Goal: Information Seeking & Learning: Compare options

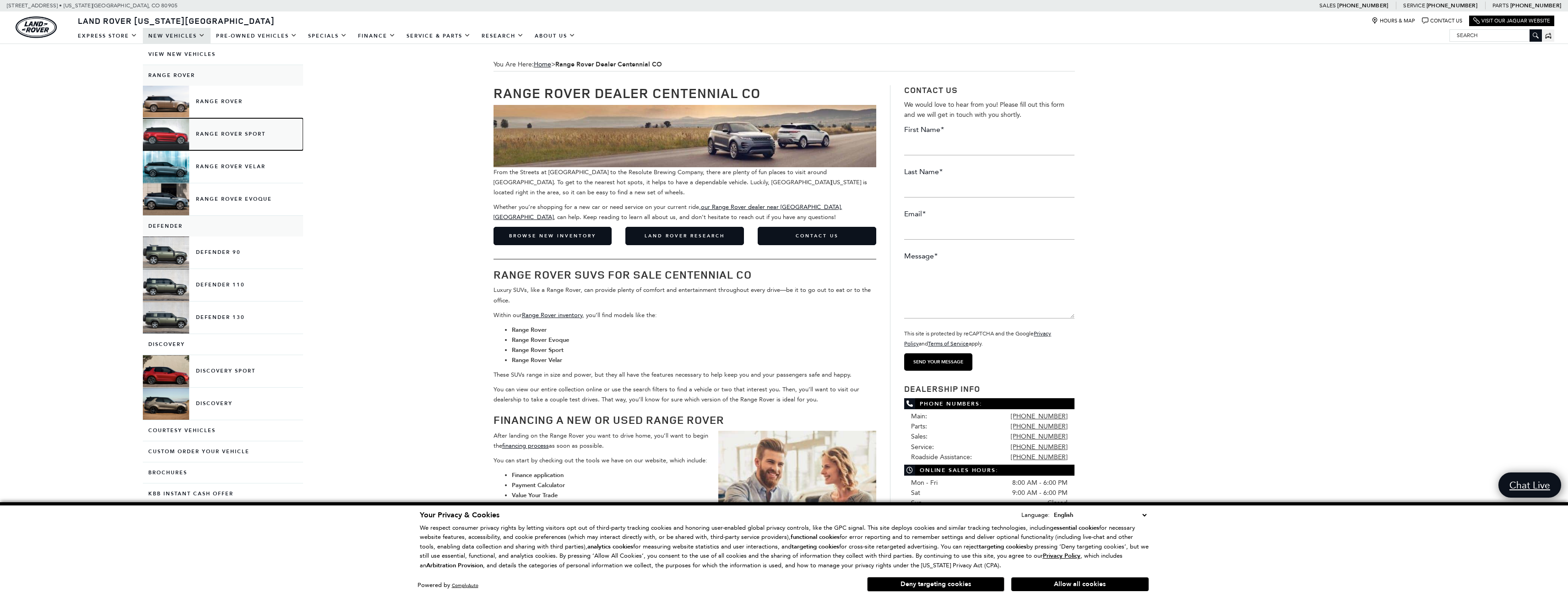
click at [219, 130] on link "Range Rover Sport" at bounding box center [223, 134] width 160 height 32
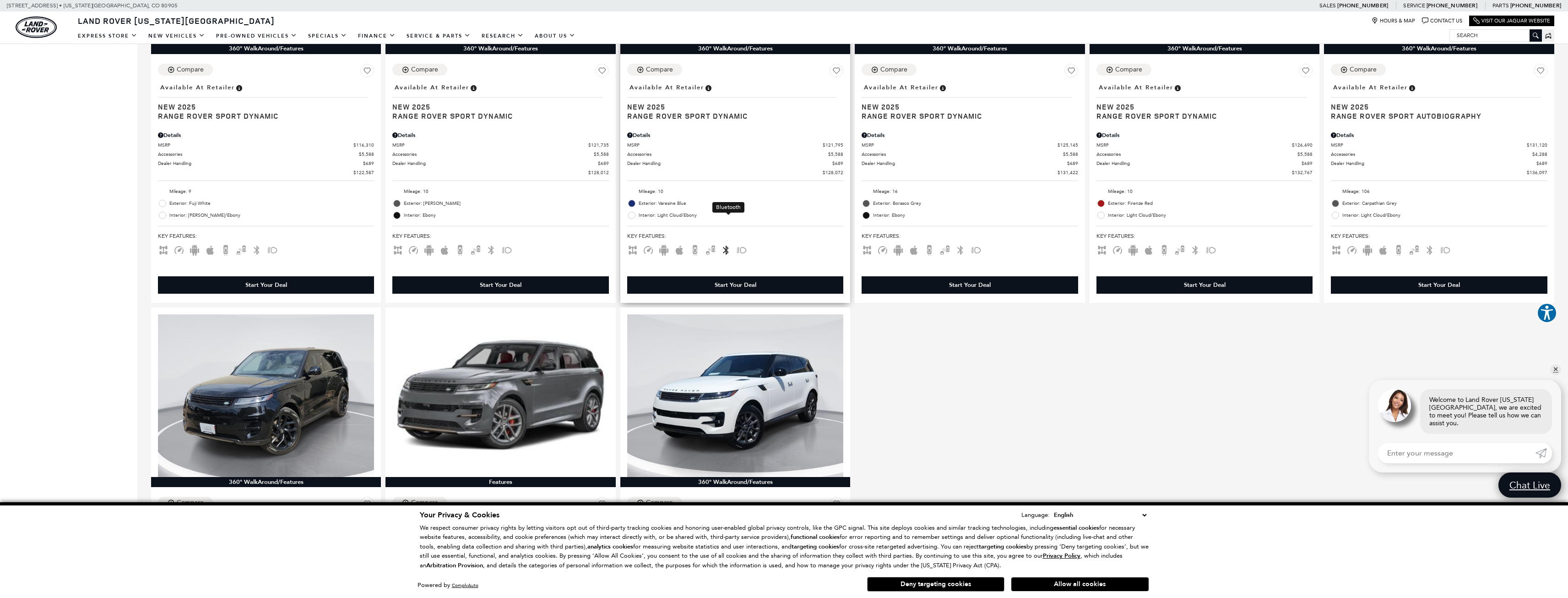
scroll to position [1282, 0]
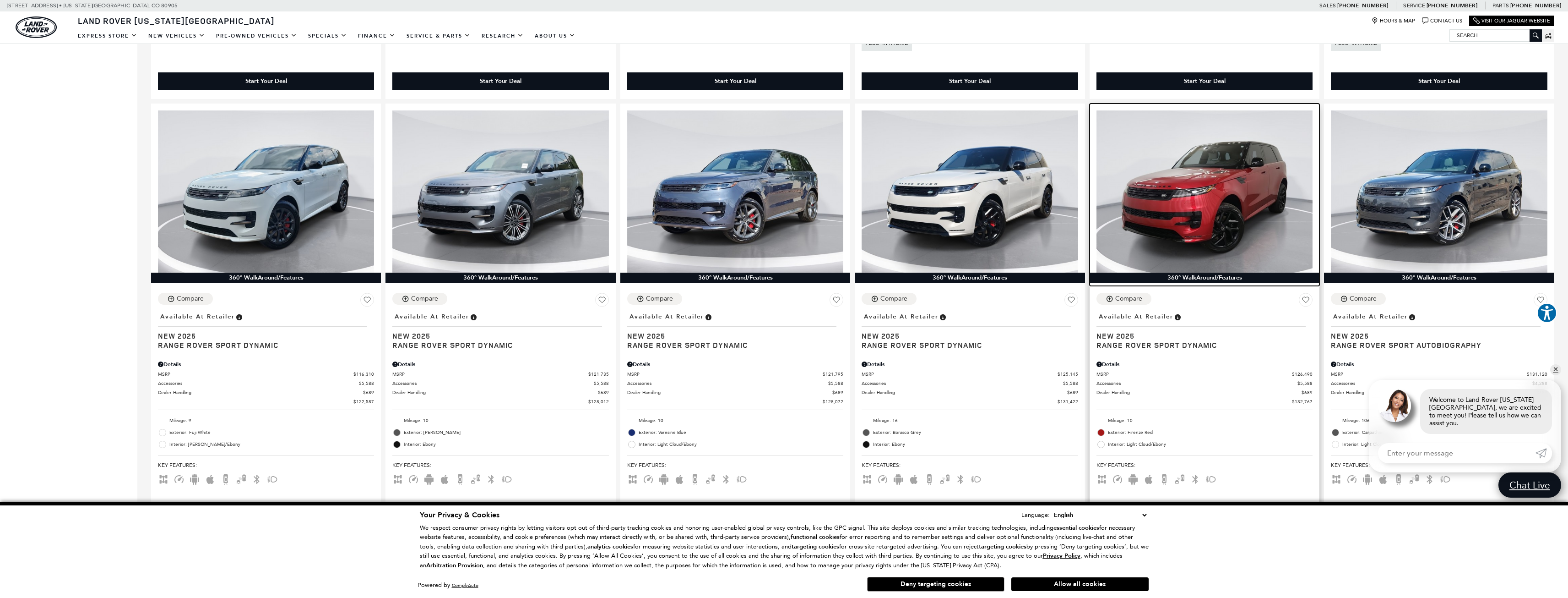
click at [1222, 150] on img at bounding box center [1204, 191] width 216 height 162
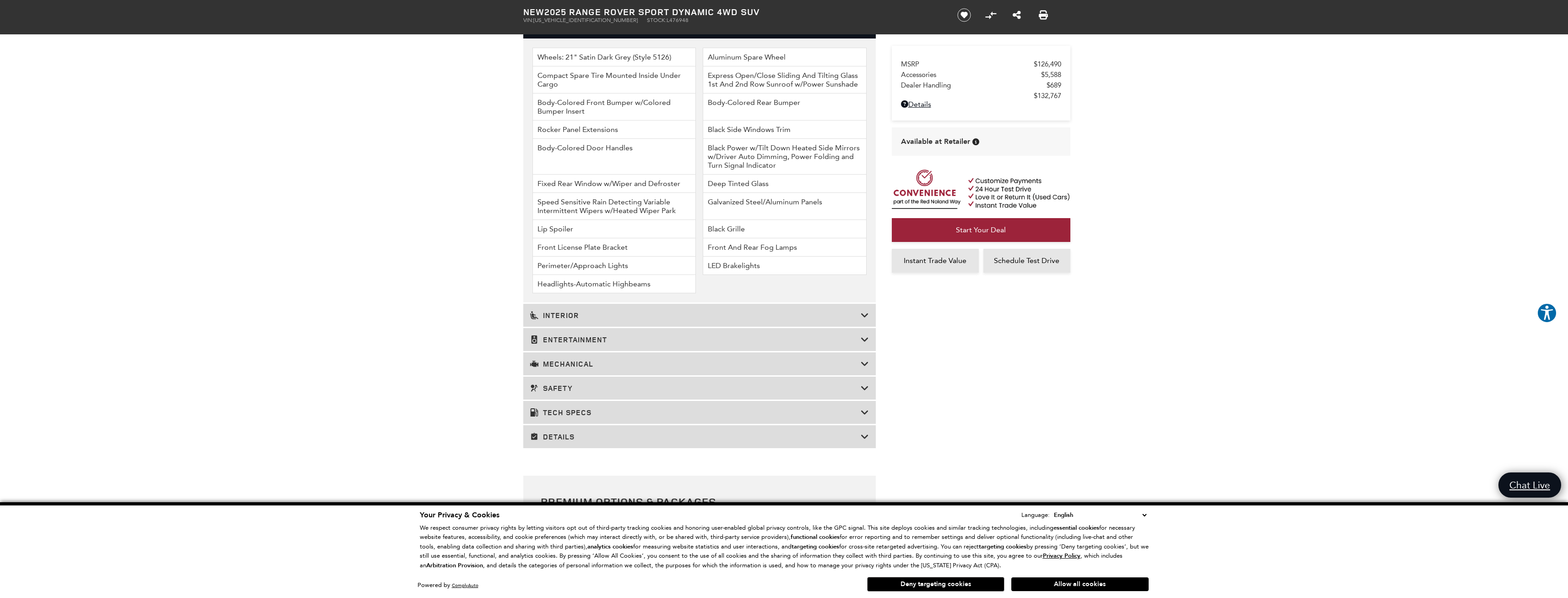
scroll to position [1466, 0]
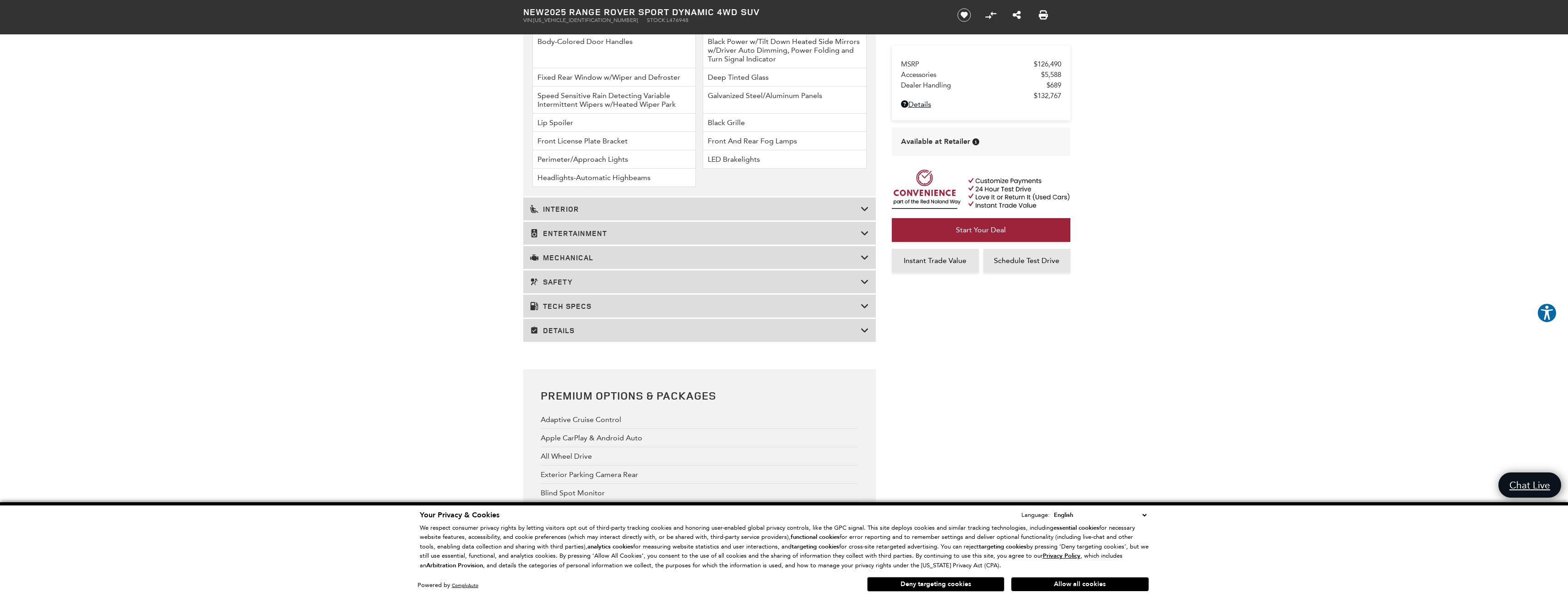
click at [572, 306] on h3 "Tech Specs" at bounding box center [695, 306] width 331 height 9
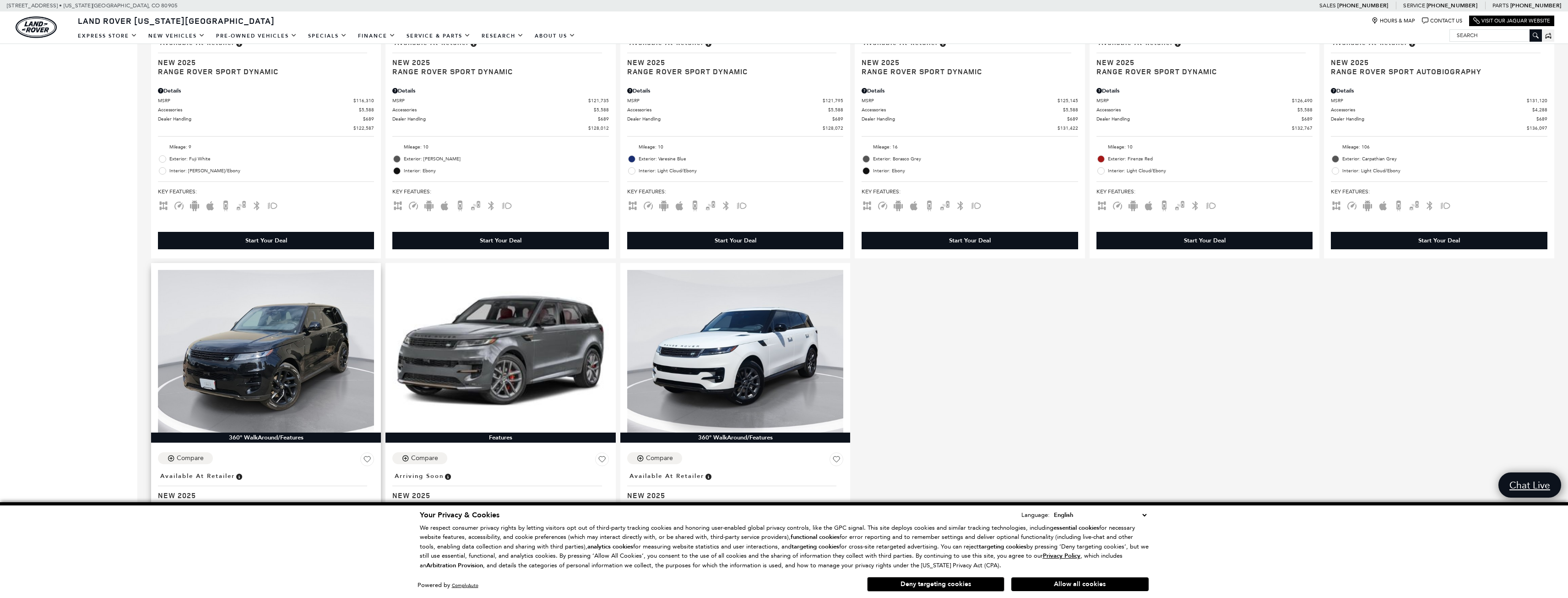
scroll to position [1740, 0]
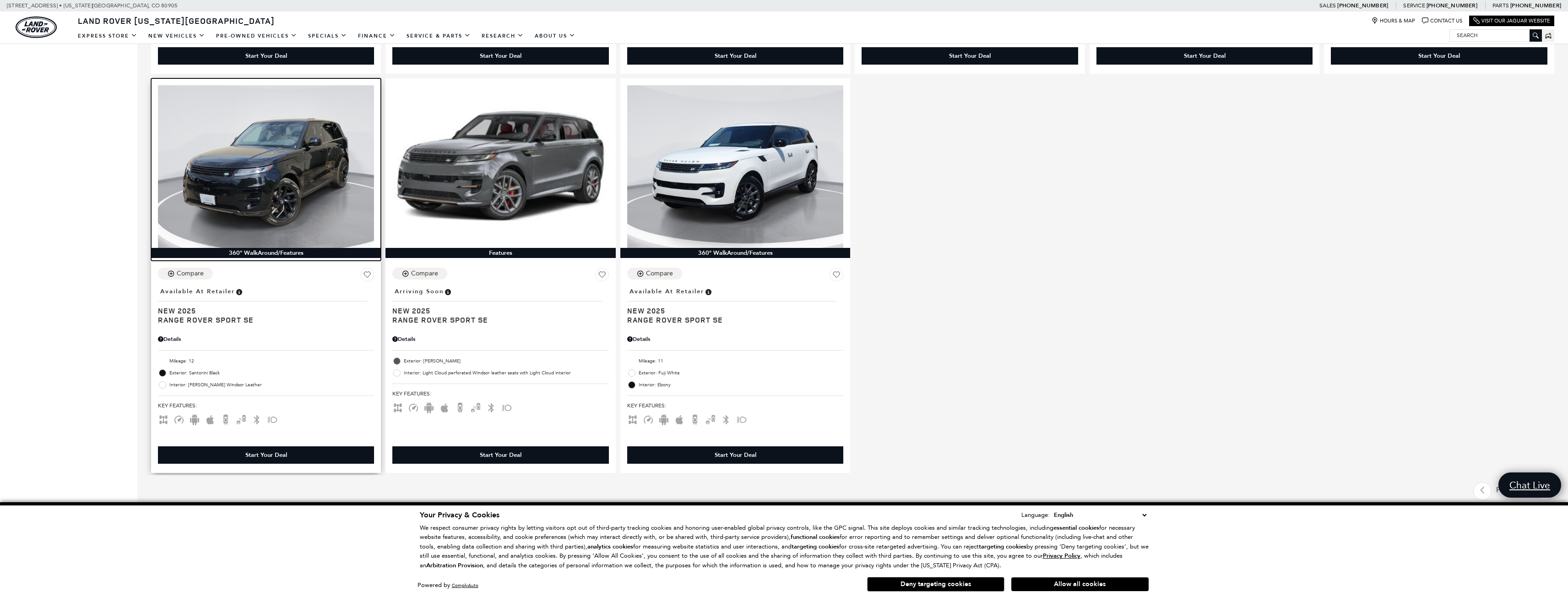
click at [287, 188] on img at bounding box center [265, 166] width 216 height 162
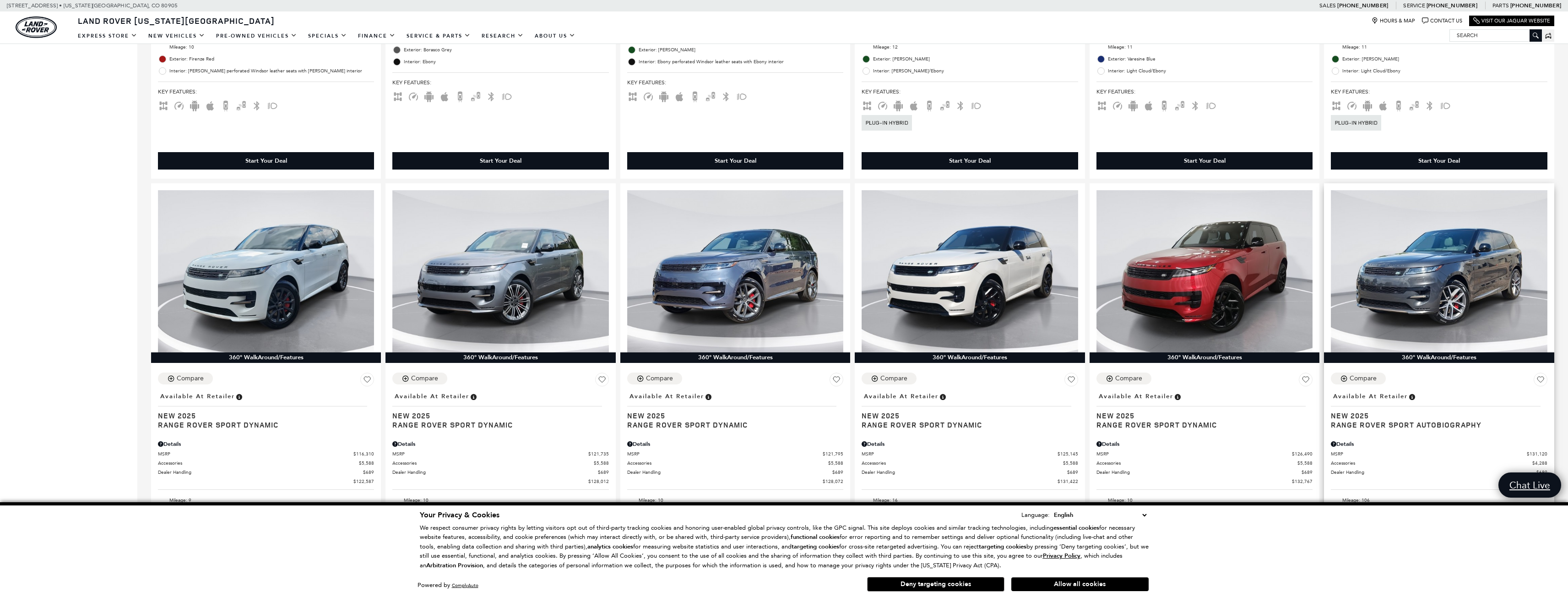
scroll to position [1237, 0]
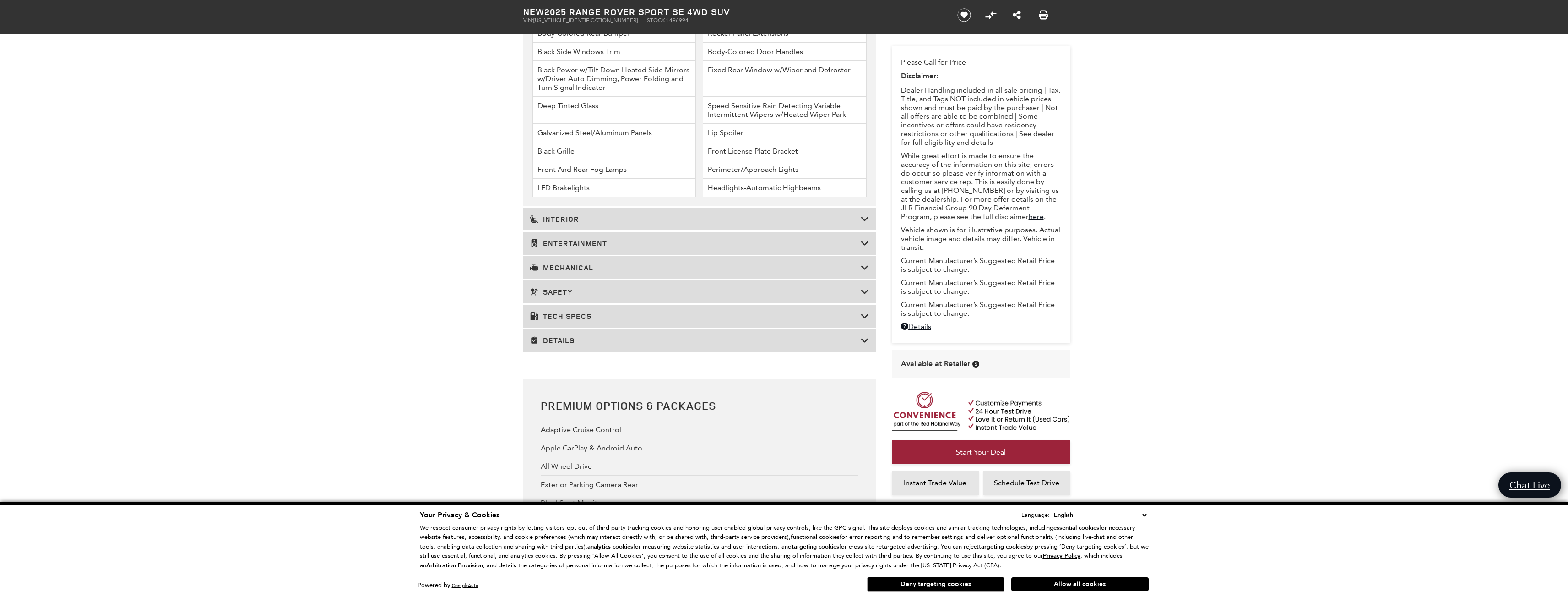
scroll to position [1465, 0]
click at [574, 311] on h3 "Tech Specs" at bounding box center [695, 313] width 331 height 9
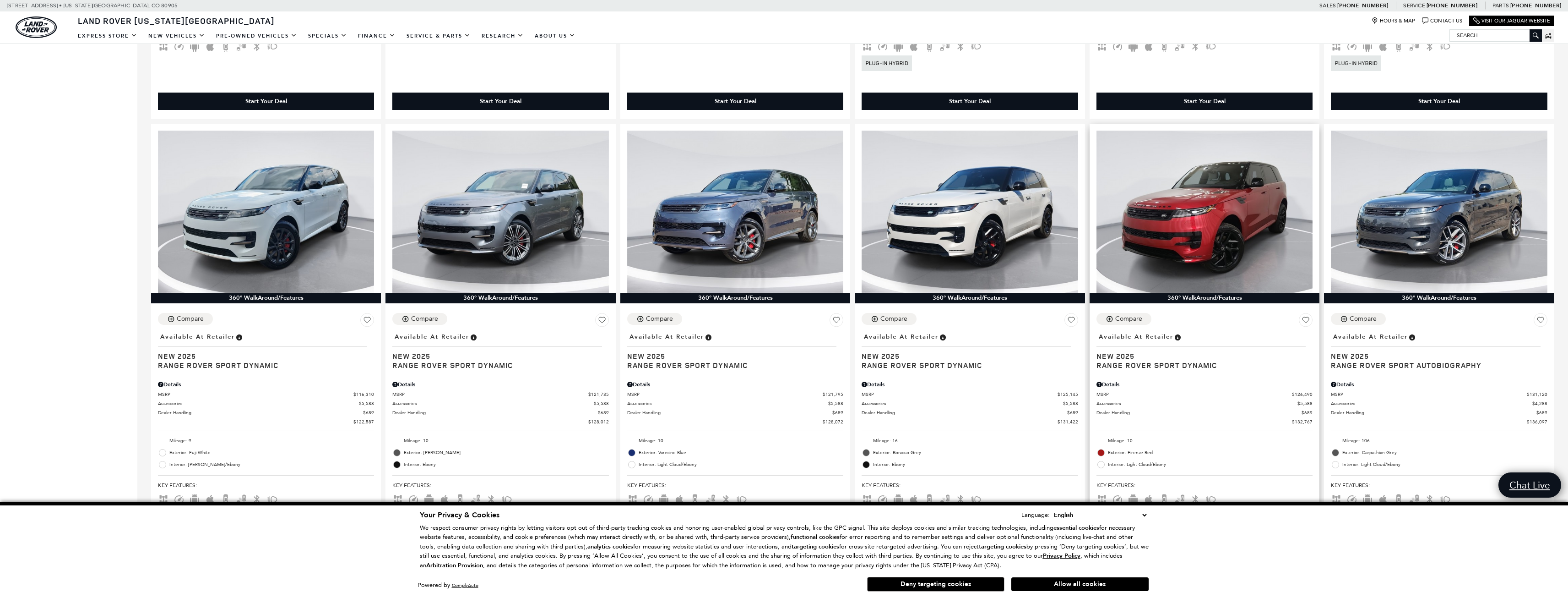
scroll to position [1237, 0]
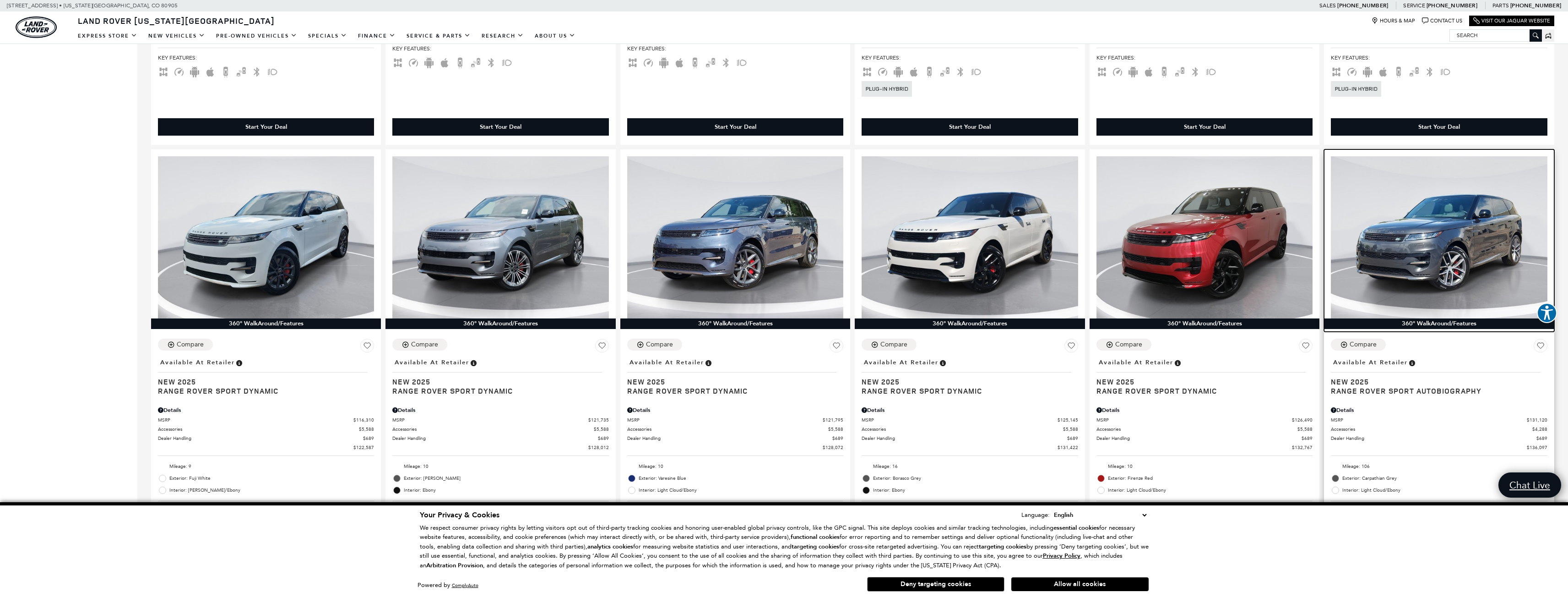
click at [1466, 200] on img at bounding box center [1438, 237] width 216 height 162
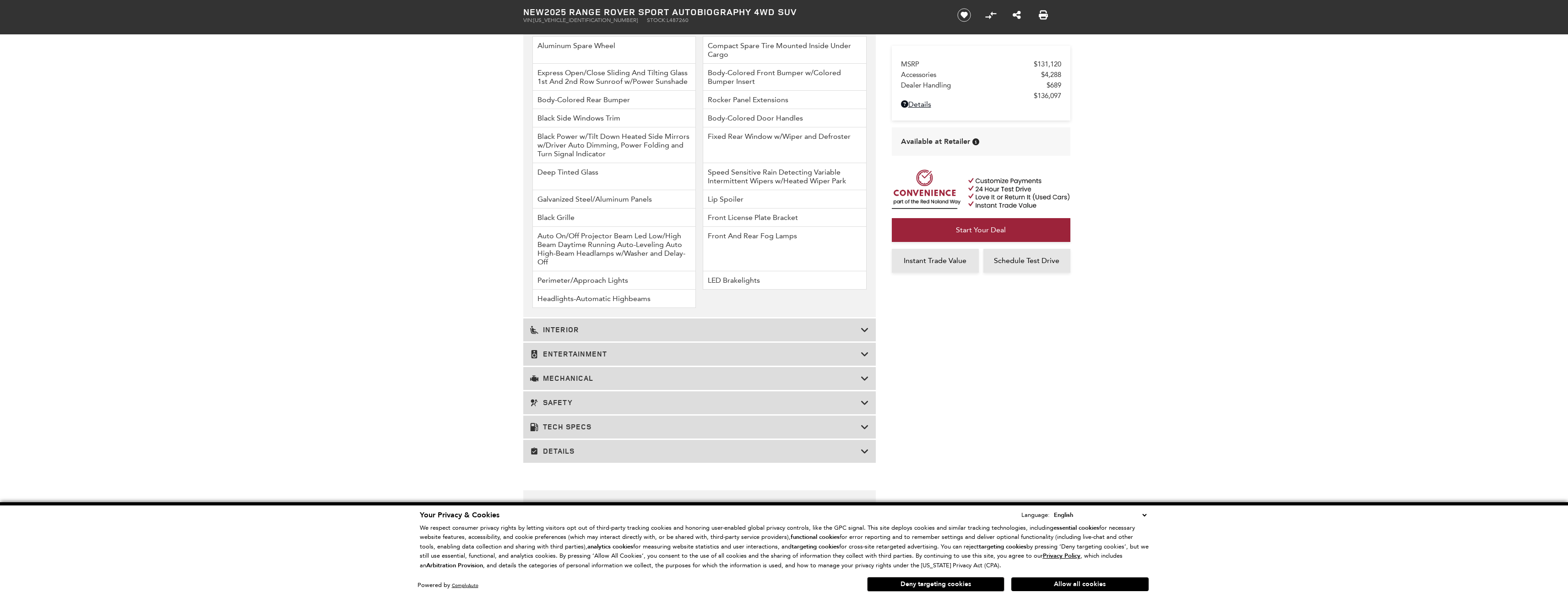
scroll to position [1374, 0]
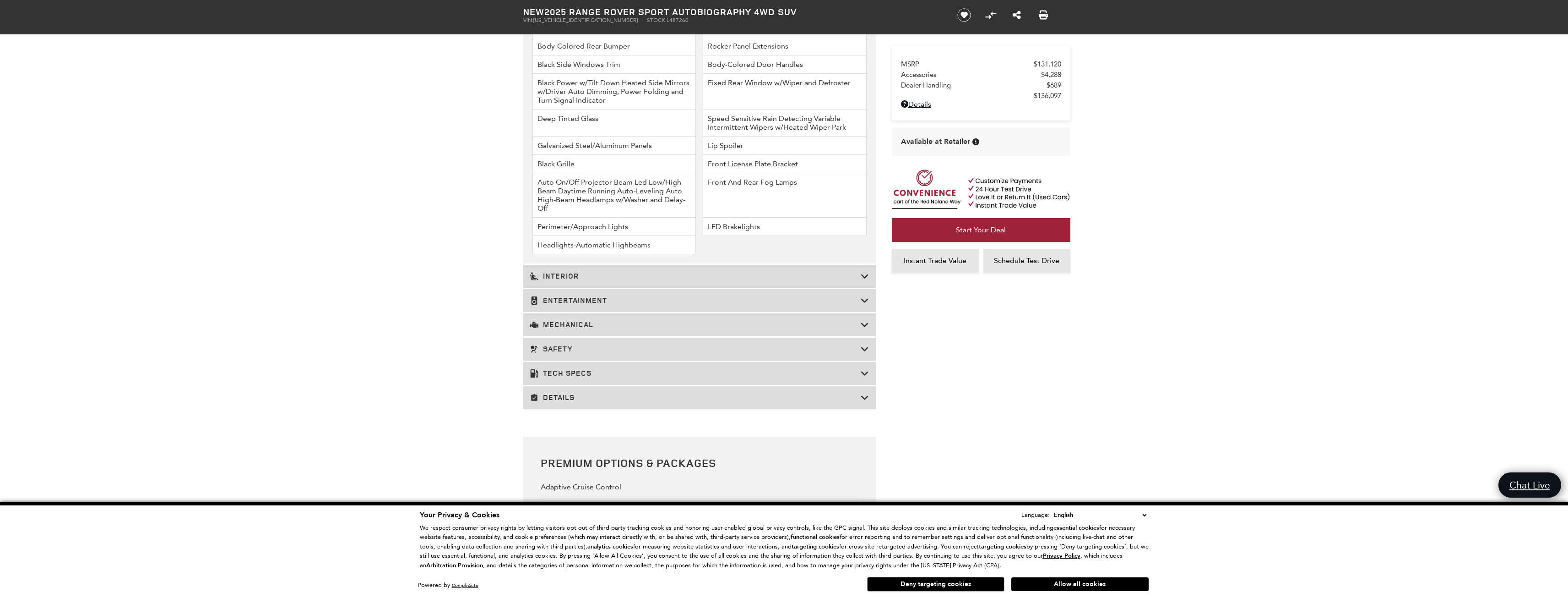
click at [572, 374] on h3 "Tech Specs" at bounding box center [695, 373] width 331 height 9
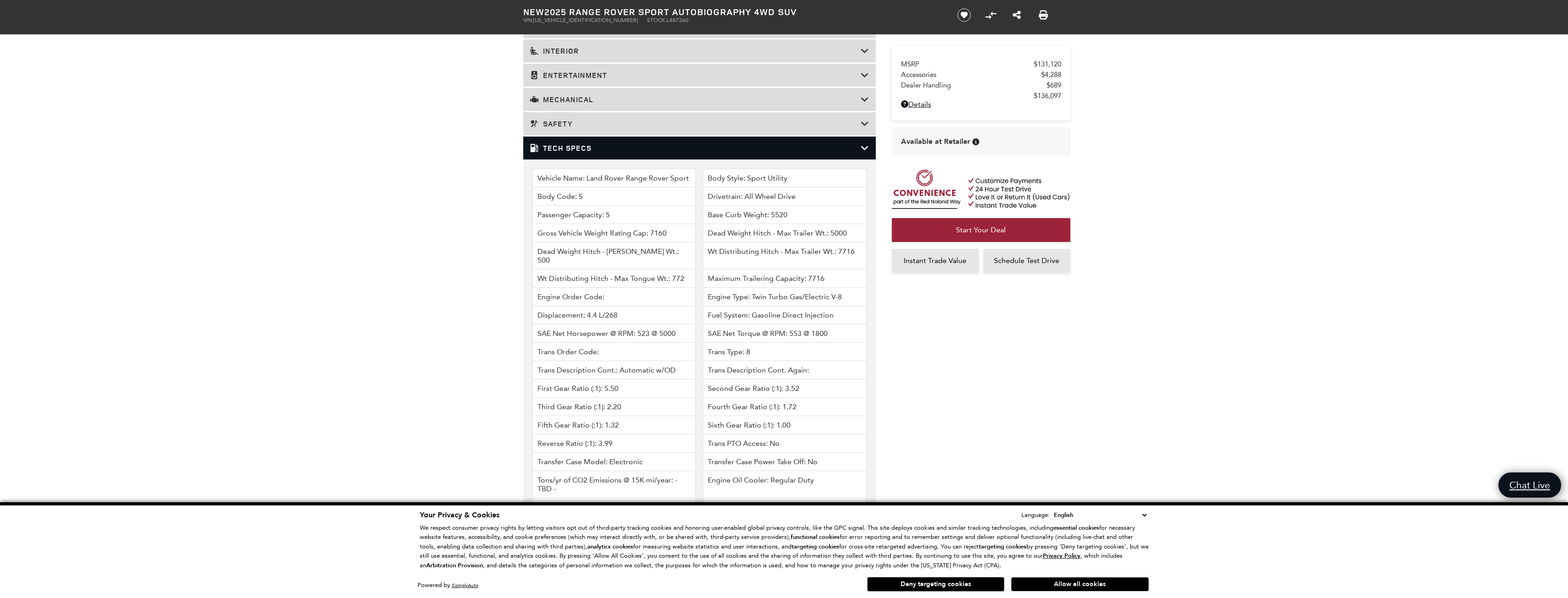
scroll to position [1424, 0]
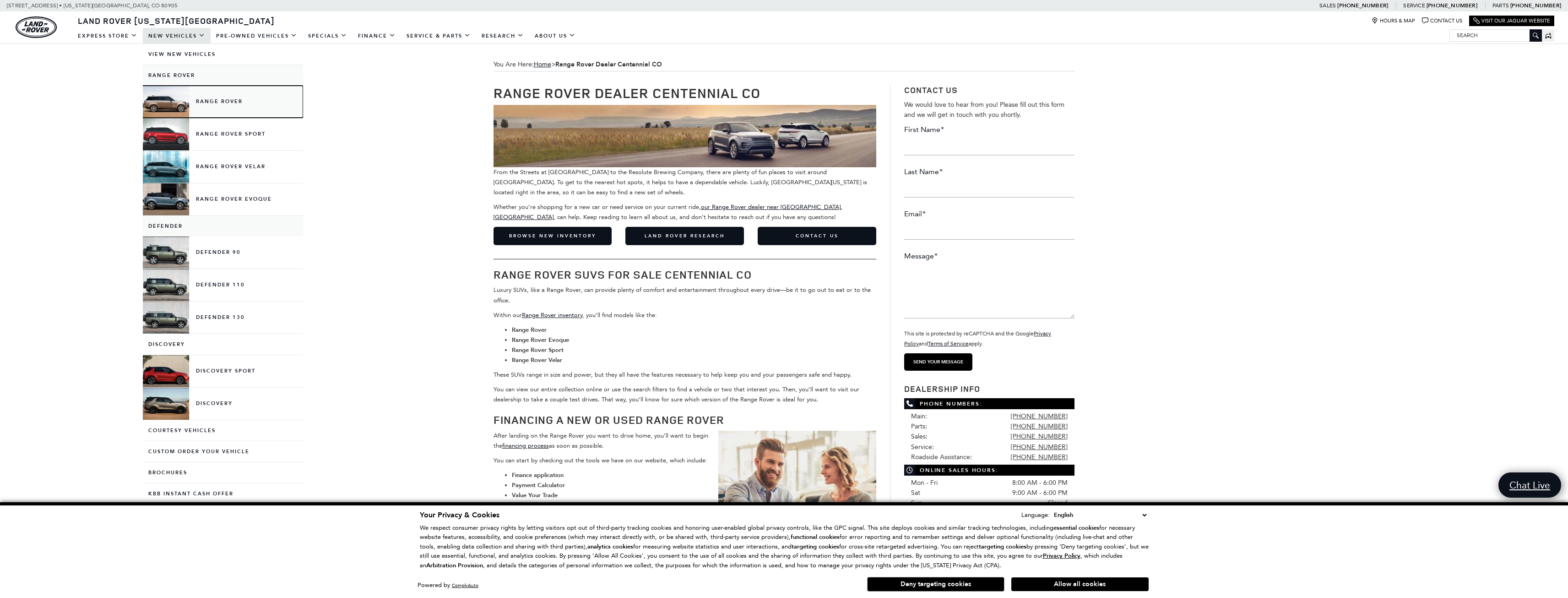
click at [219, 99] on link "Range Rover" at bounding box center [223, 102] width 160 height 32
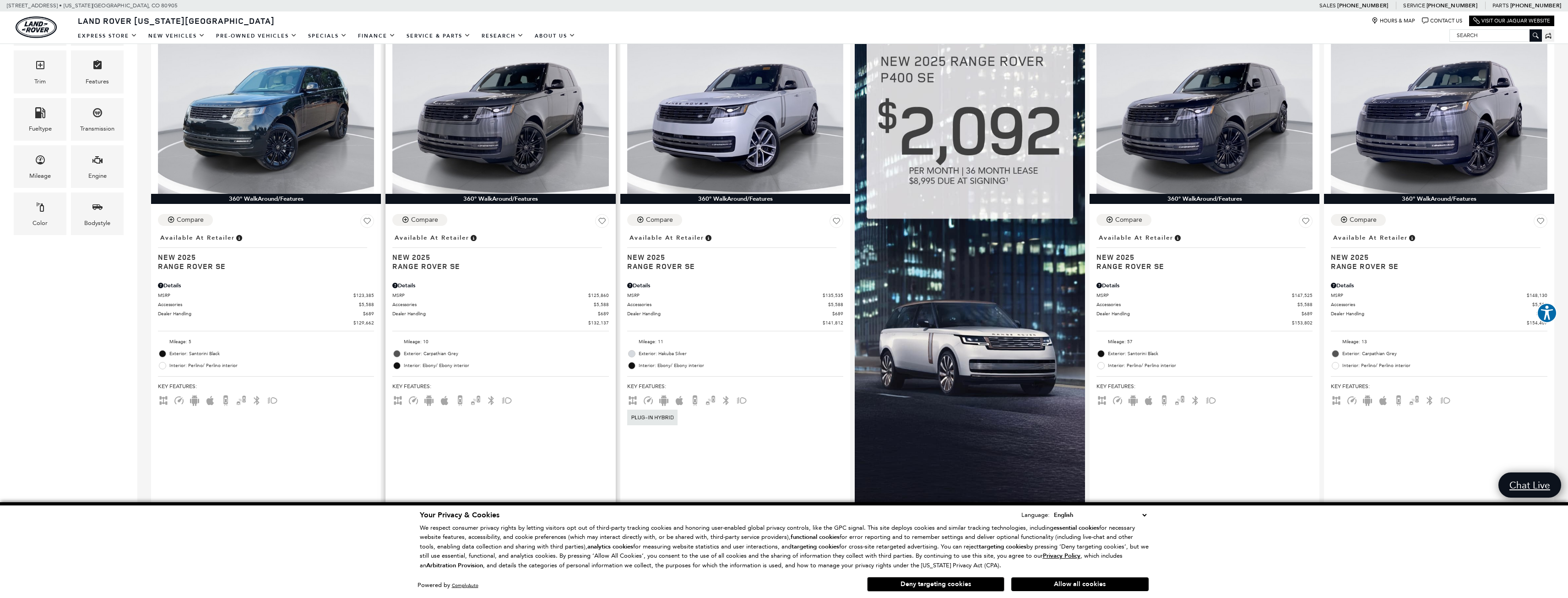
scroll to position [367, 0]
